Goal: Transaction & Acquisition: Purchase product/service

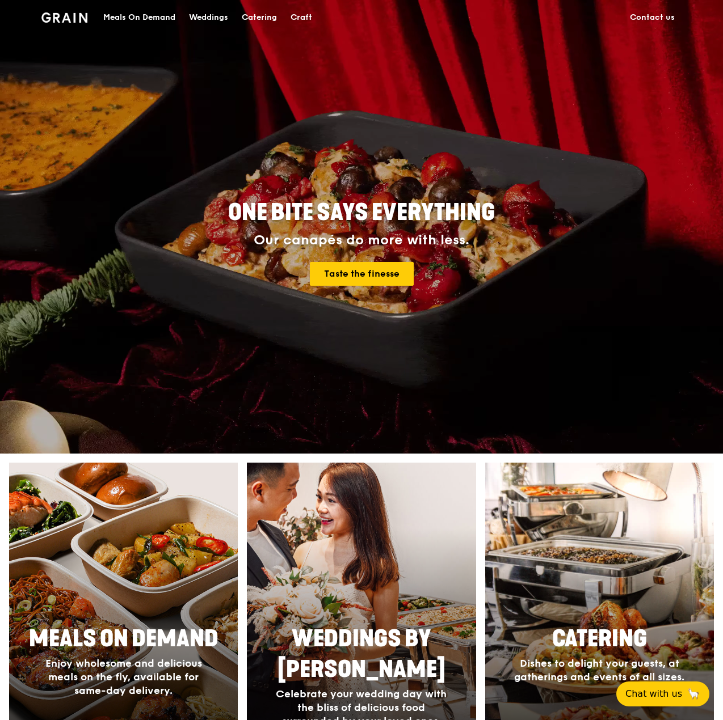
click at [111, 17] on div "Meals On Demand" at bounding box center [139, 18] width 72 height 34
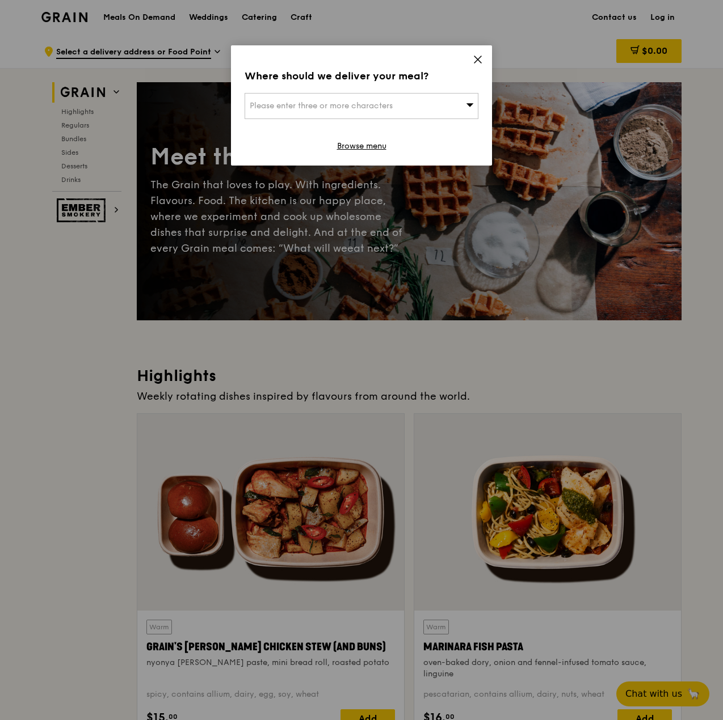
click at [474, 60] on icon at bounding box center [477, 59] width 10 height 10
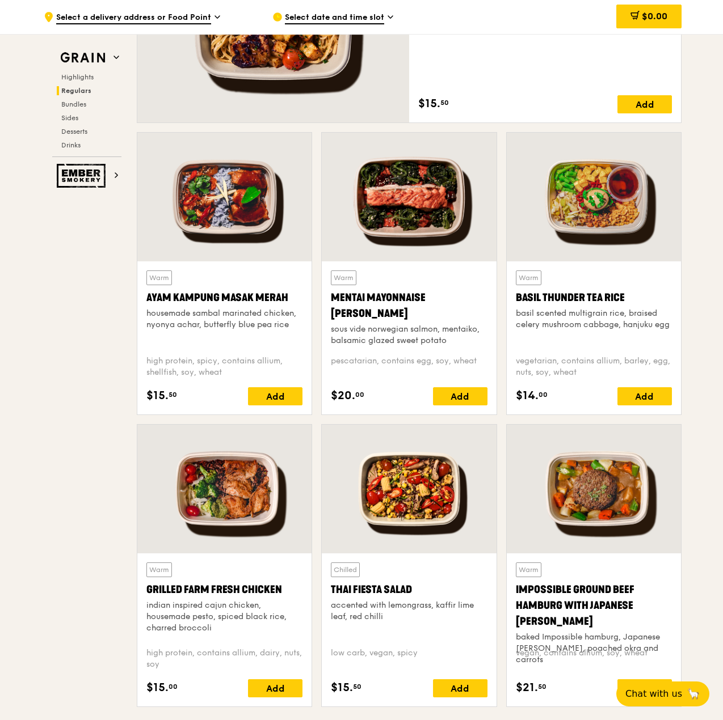
scroll to position [1021, 0]
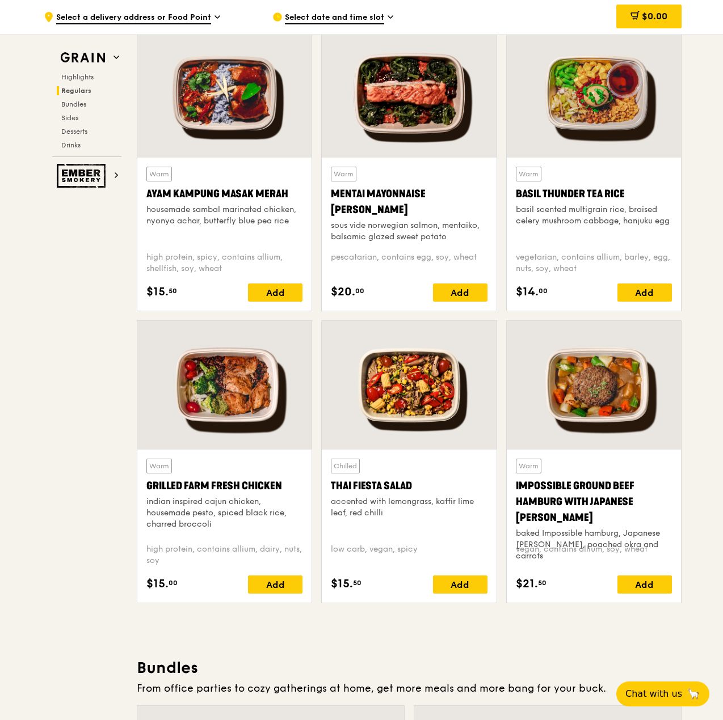
click at [206, 22] on span "Select a delivery address or Food Point" at bounding box center [133, 18] width 155 height 12
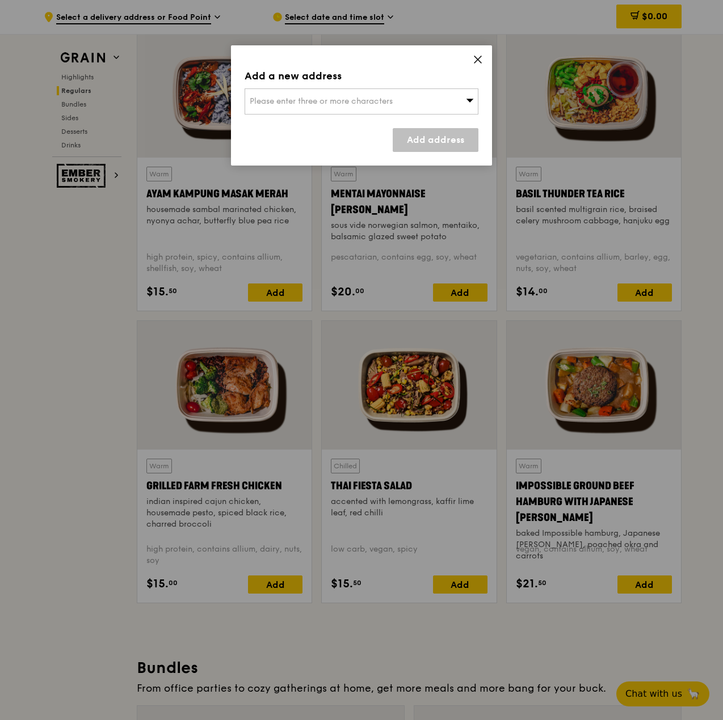
click at [480, 56] on icon at bounding box center [477, 59] width 7 height 7
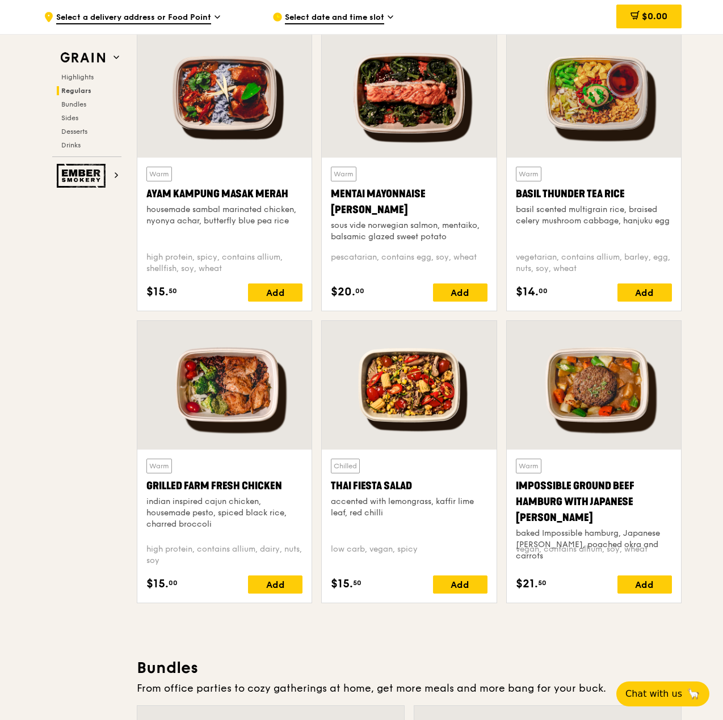
click at [377, 13] on span "Select date and time slot" at bounding box center [334, 18] width 99 height 12
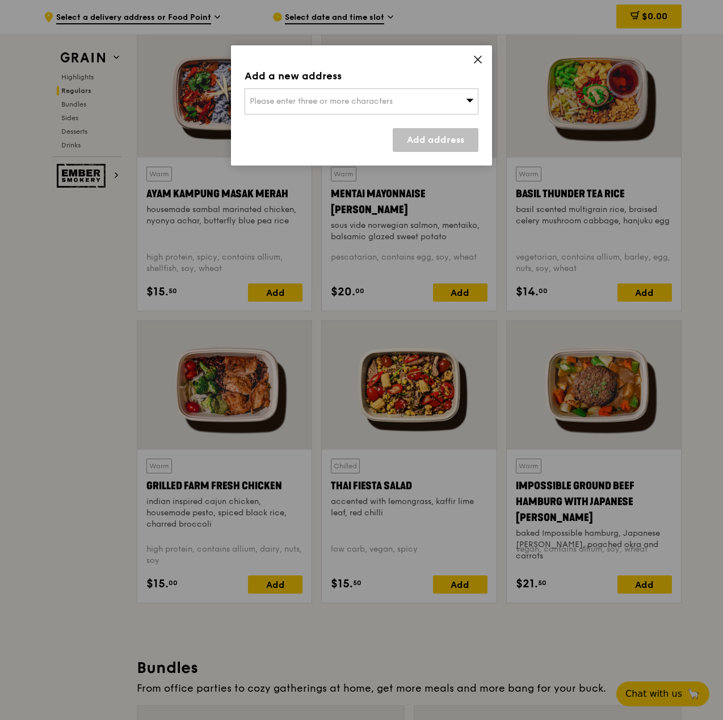
click at [472, 56] on div "Add a new address Please enter three or more characters Add address" at bounding box center [361, 105] width 261 height 120
click at [474, 58] on icon at bounding box center [477, 59] width 10 height 10
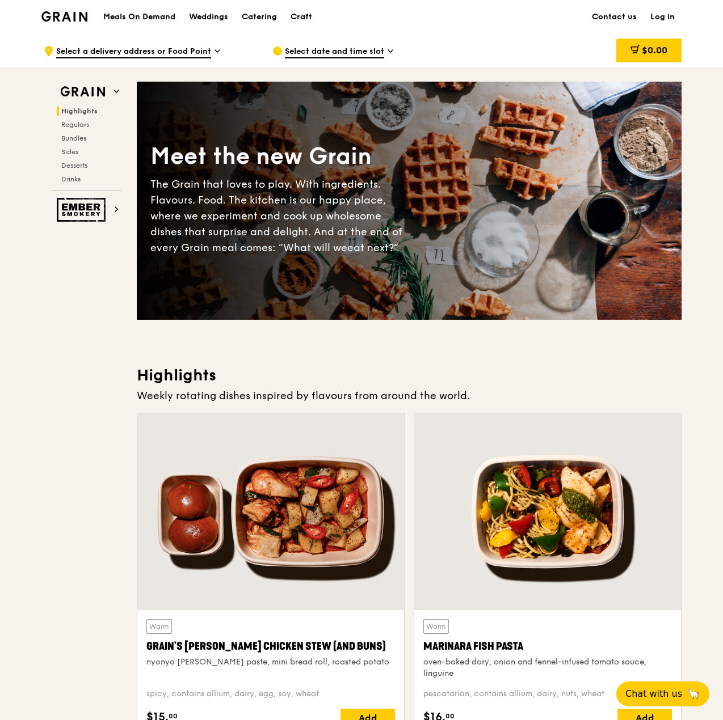
scroll to position [0, 0]
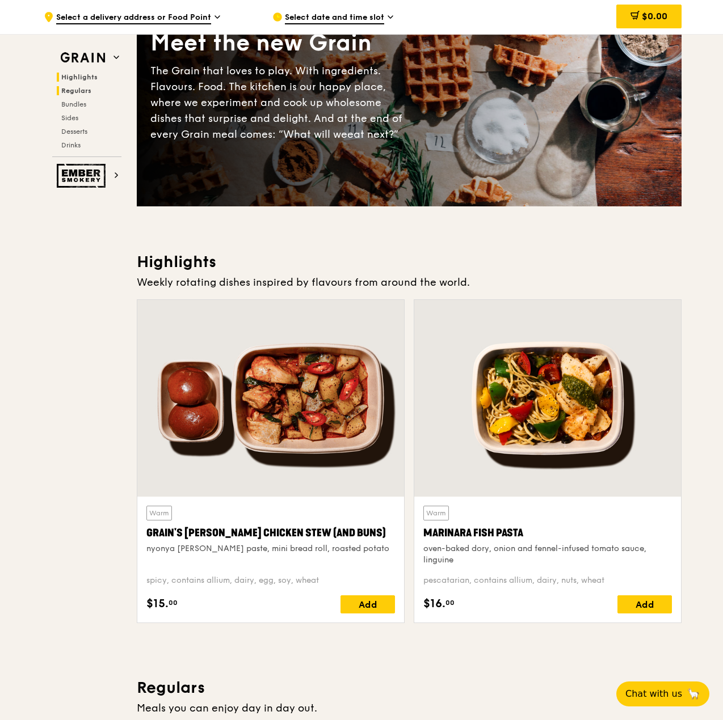
click at [85, 92] on span "Regulars" at bounding box center [76, 91] width 30 height 8
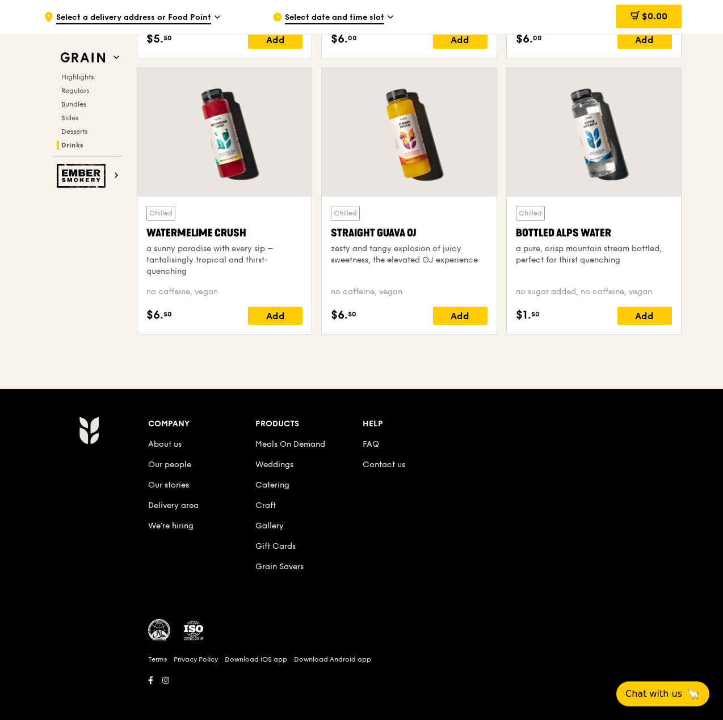
scroll to position [4484, 0]
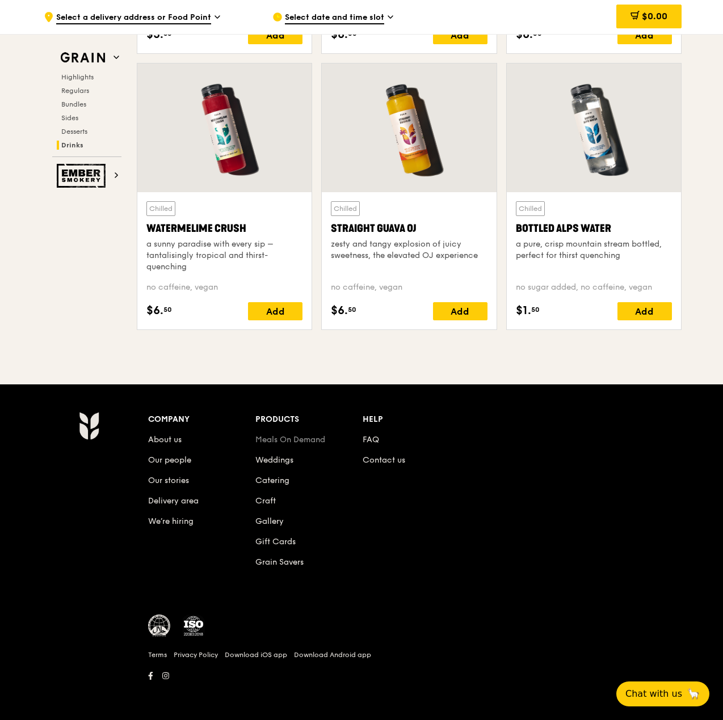
click at [302, 442] on link "Meals On Demand" at bounding box center [290, 440] width 70 height 10
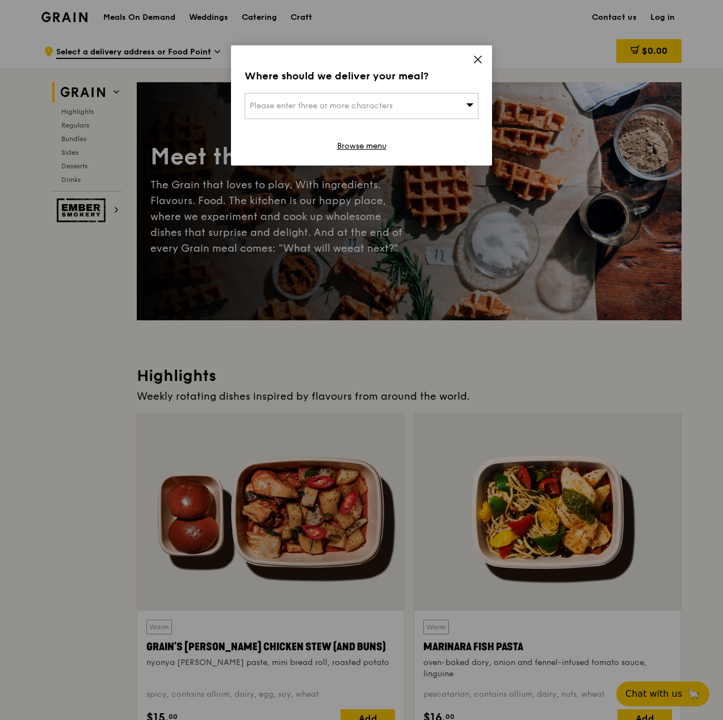
click at [475, 63] on icon at bounding box center [477, 59] width 10 height 10
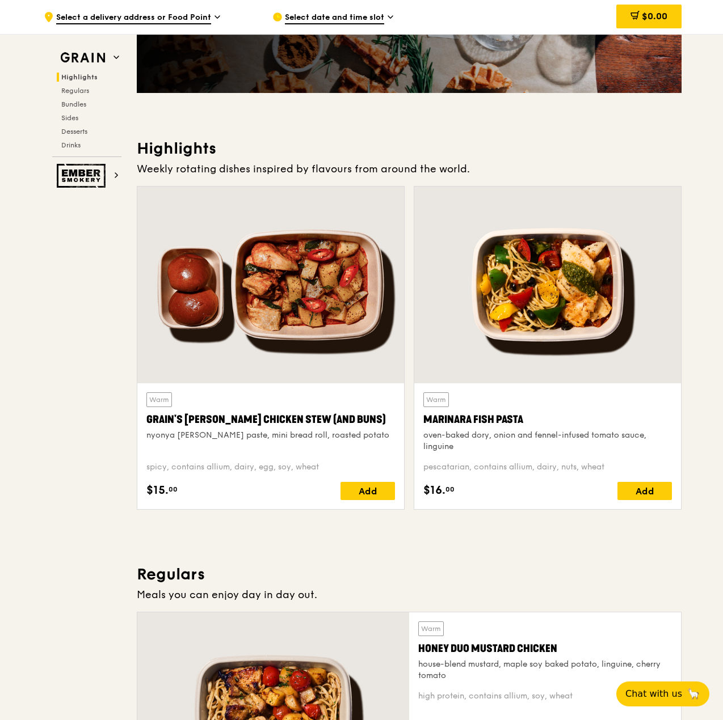
scroll to position [454, 0]
